Goal: Check status: Check status

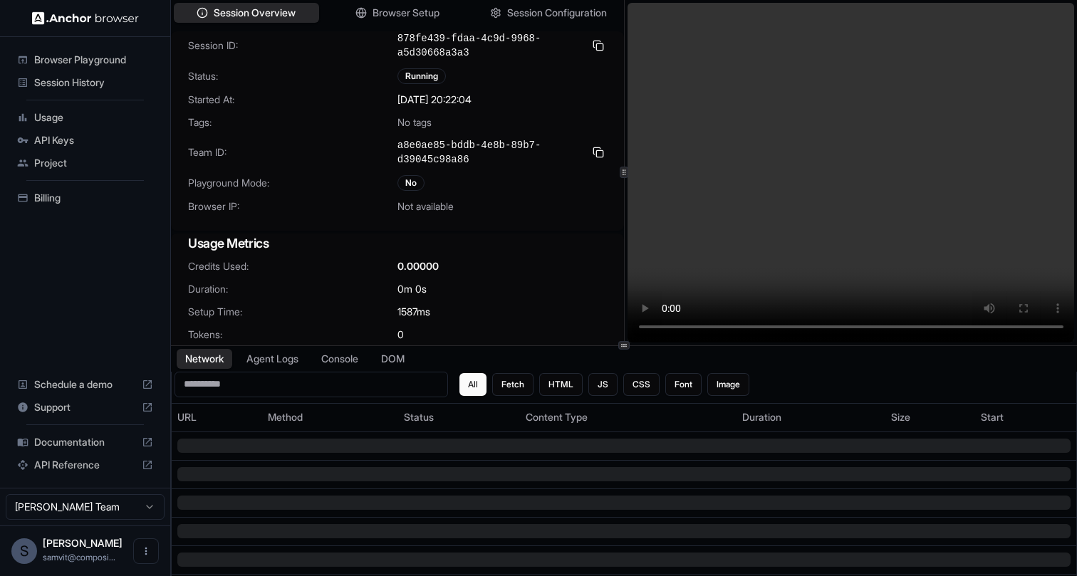
click at [546, 222] on div "Session ID: 878fe439-fdaa-4c9d-9968-a5d30668a3a3 Status: Running Started At: 03…" at bounding box center [397, 130] width 453 height 199
click at [470, 60] on div "Session ID: 878fe439-fdaa-4c9d-9968-a5d30668a3a3 Status: Running Started At: 03…" at bounding box center [397, 130] width 453 height 199
click at [864, 140] on video at bounding box center [851, 173] width 447 height 340
click at [653, 275] on video at bounding box center [851, 173] width 447 height 340
click at [526, 9] on span "Session Configuration" at bounding box center [557, 13] width 103 height 15
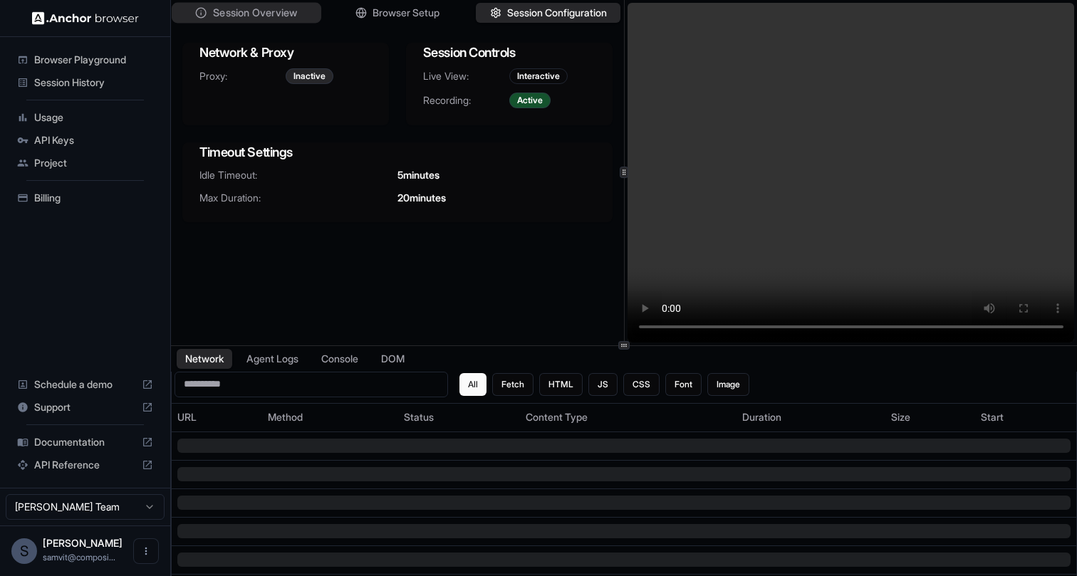
click at [296, 19] on span "Session Overview" at bounding box center [255, 13] width 84 height 15
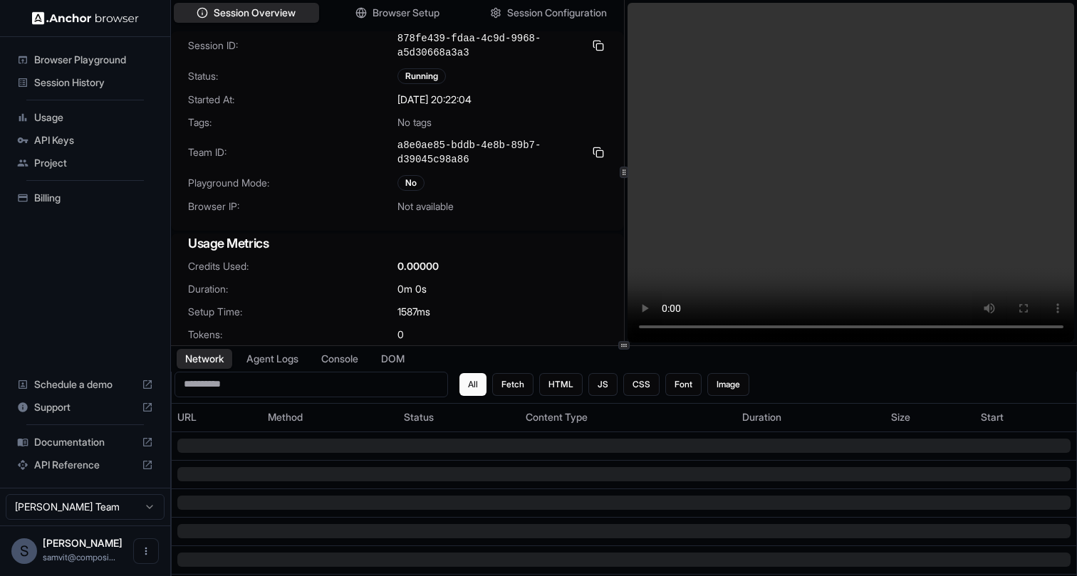
click at [826, 165] on video at bounding box center [851, 173] width 447 height 340
click at [741, 95] on video at bounding box center [851, 173] width 447 height 340
click at [546, 346] on div at bounding box center [624, 346] width 906 height 1
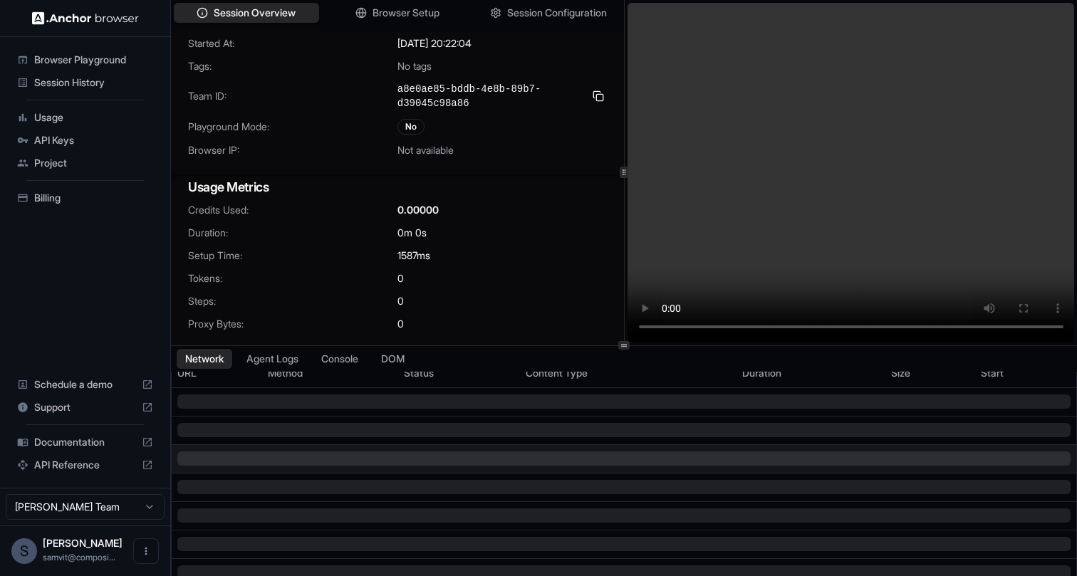
scroll to position [115, 0]
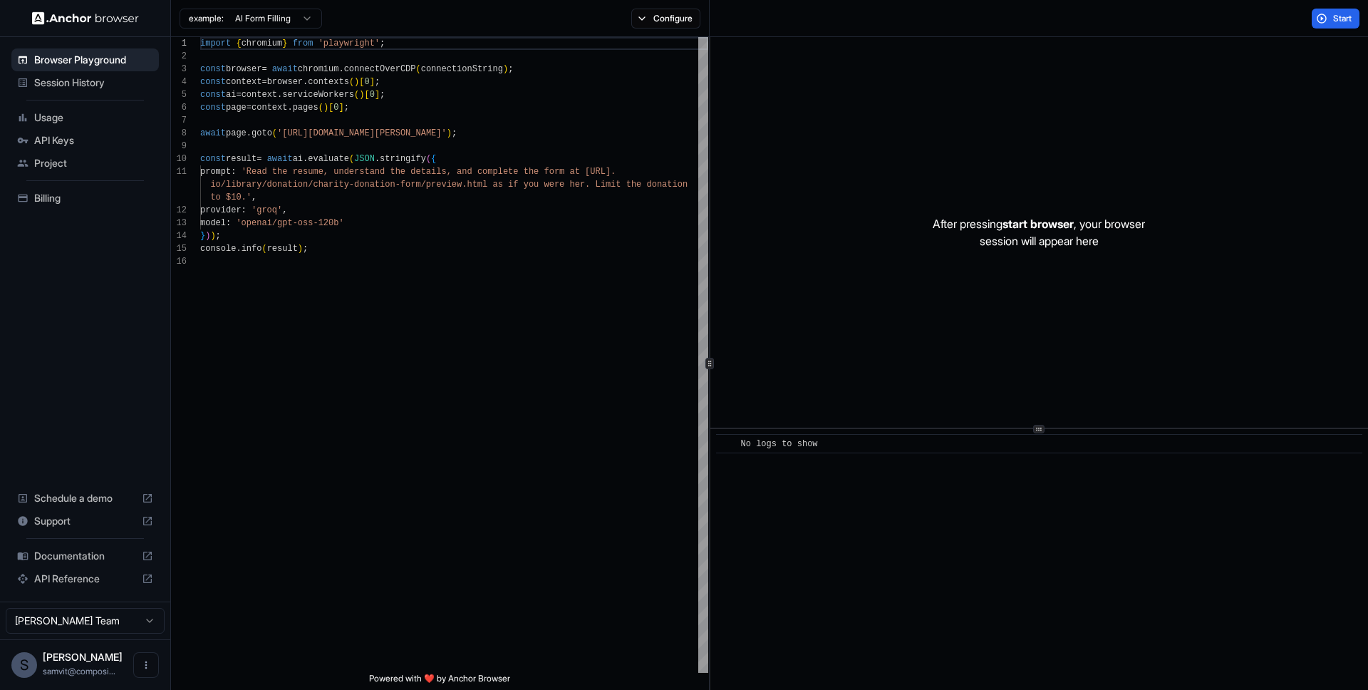
scroll to position [128, 0]
click at [87, 138] on span "API Keys" at bounding box center [93, 140] width 119 height 14
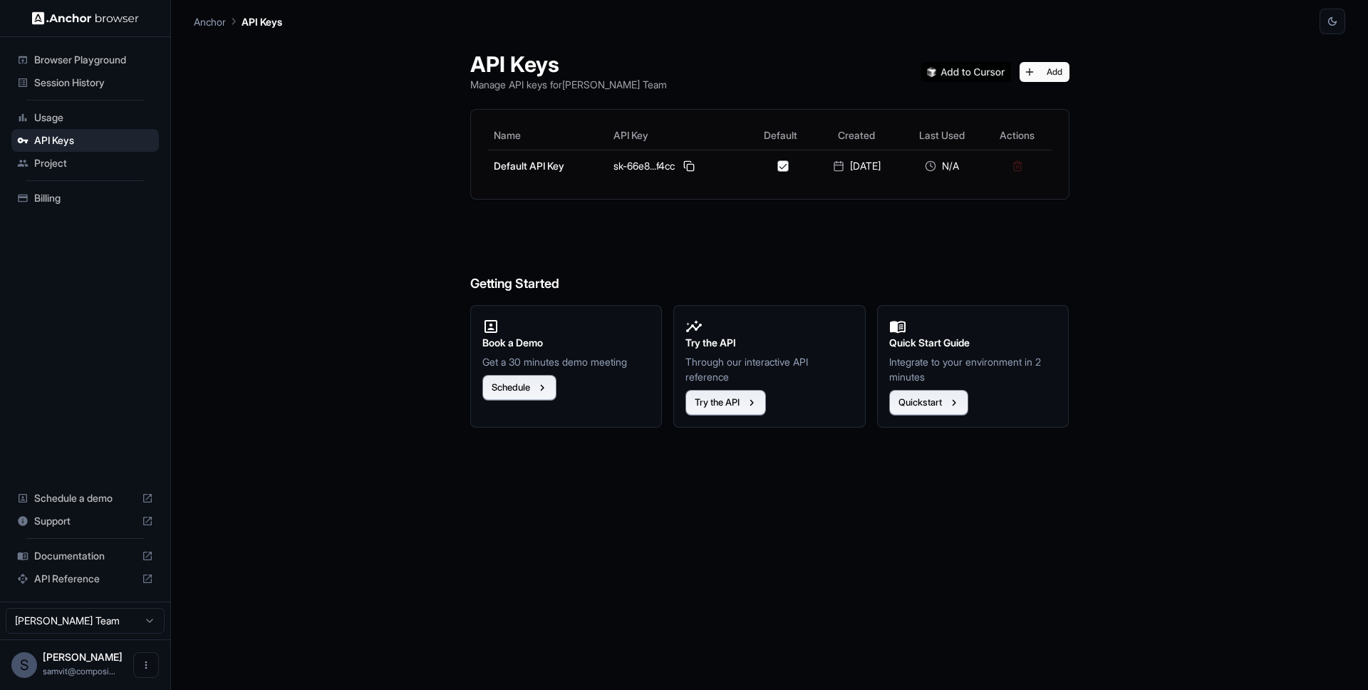
click at [71, 198] on span "Billing" at bounding box center [93, 198] width 119 height 14
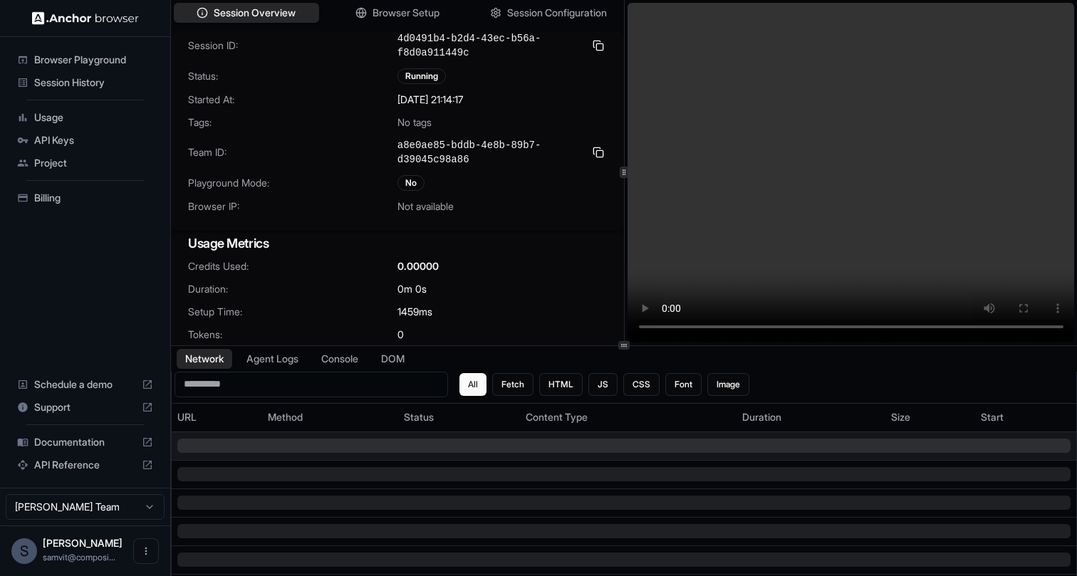
click at [729, 454] on td at bounding box center [624, 446] width 905 height 28
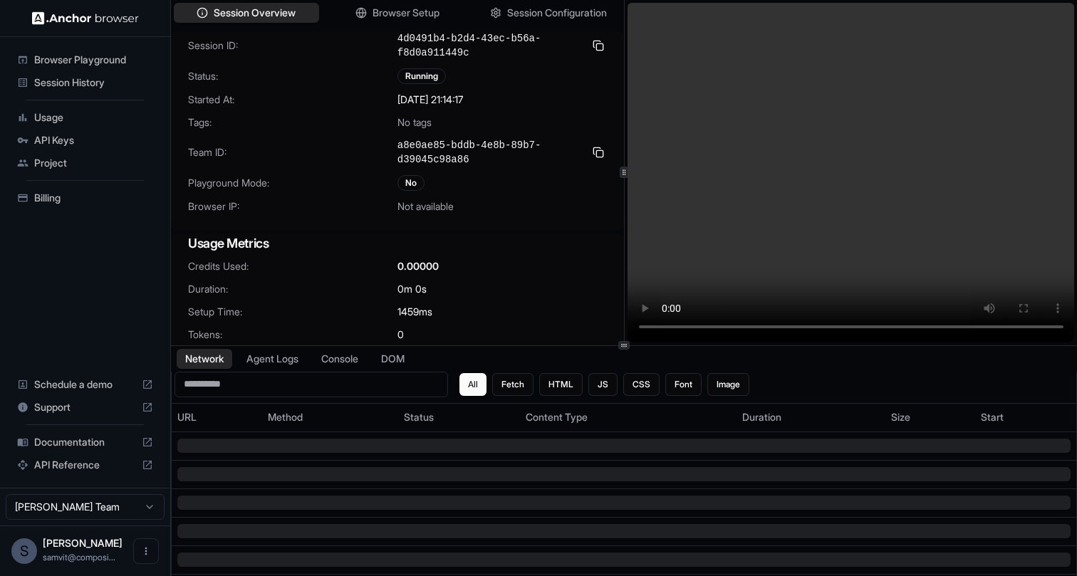
click at [754, 226] on video at bounding box center [851, 173] width 447 height 340
click at [292, 359] on button "Agent Logs" at bounding box center [272, 358] width 71 height 21
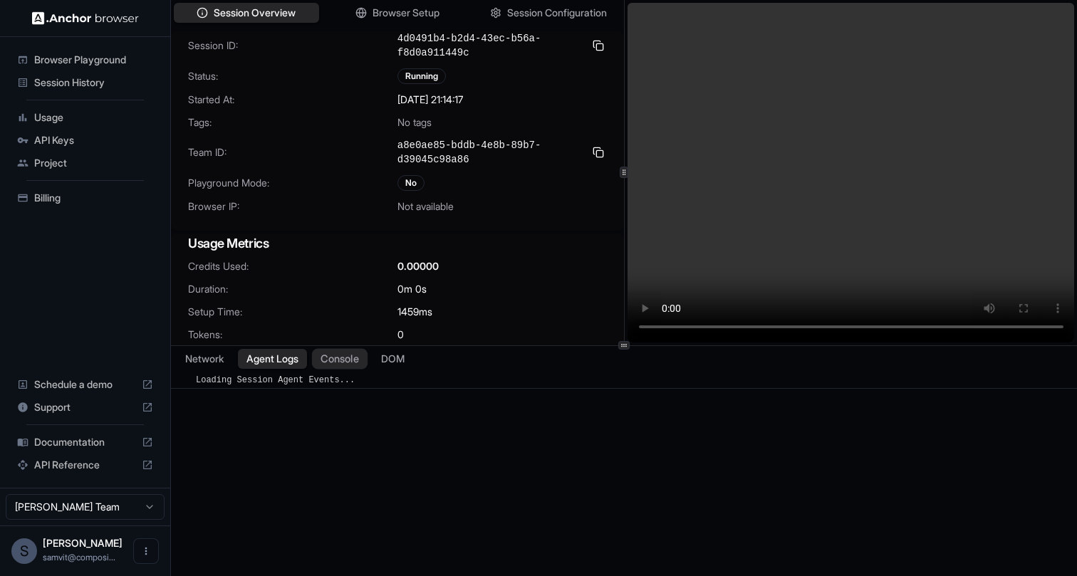
drag, startPoint x: 371, startPoint y: 360, endPoint x: 356, endPoint y: 363, distance: 16.1
click at [368, 360] on button "Console" at bounding box center [340, 358] width 56 height 21
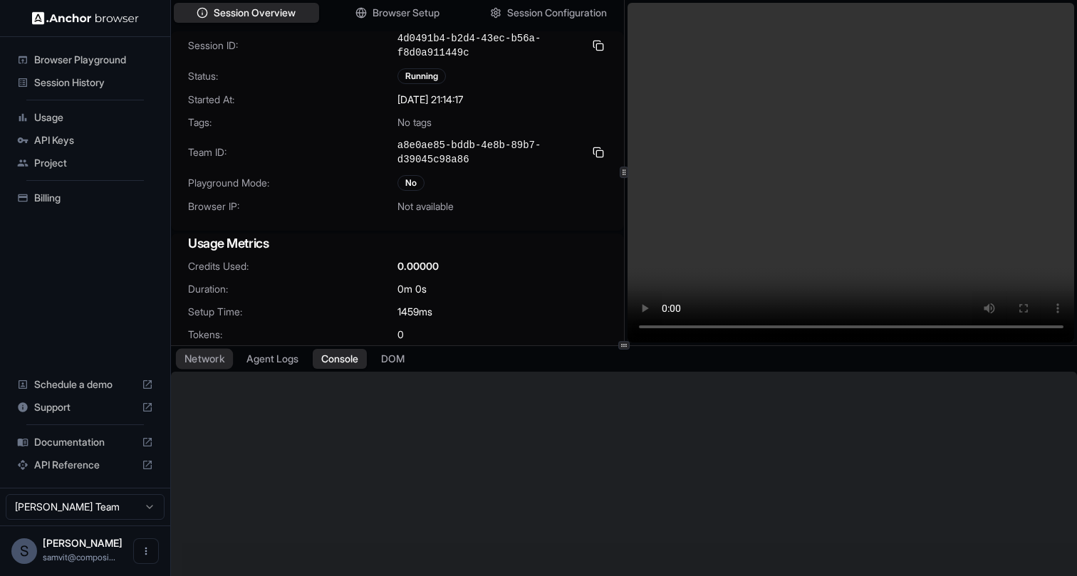
click at [217, 359] on button "Network" at bounding box center [204, 358] width 57 height 21
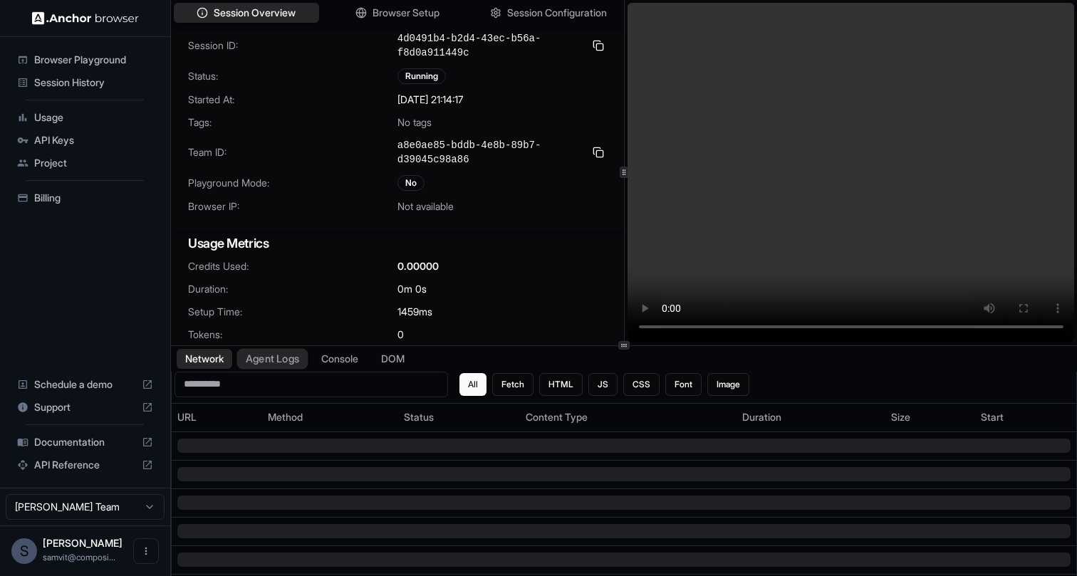
click at [281, 361] on button "Agent Logs" at bounding box center [272, 358] width 71 height 21
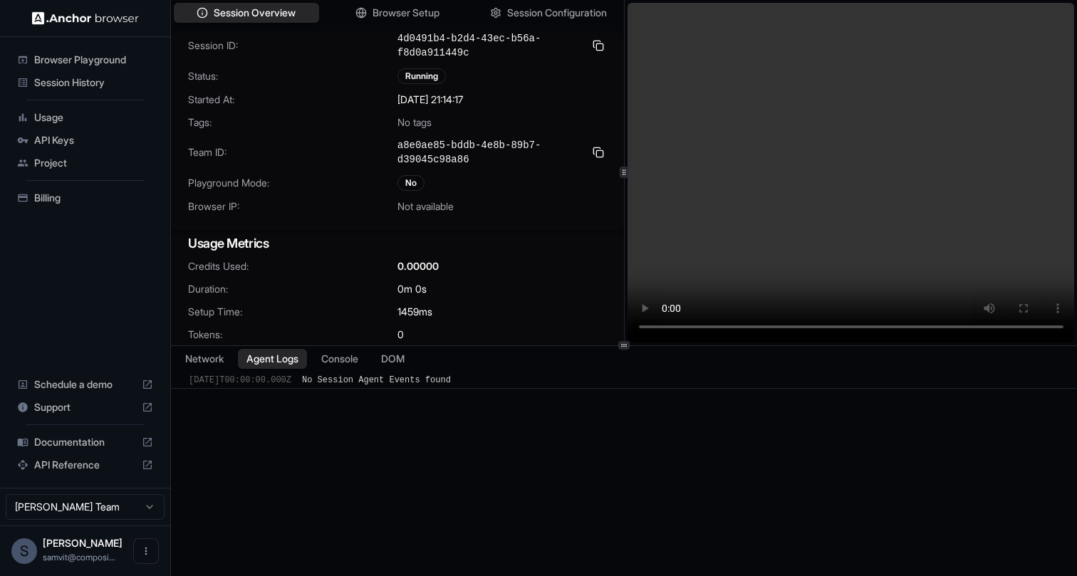
click at [706, 494] on div "​ [DATE]T00:00:00.000Z No Session Agent Events found" at bounding box center [624, 487] width 906 height 230
